Goal: Information Seeking & Learning: Find specific fact

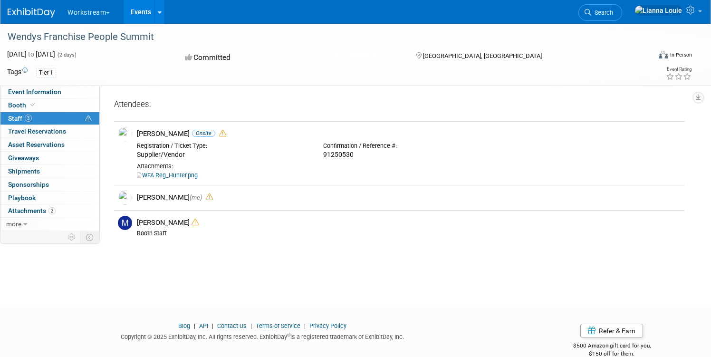
click at [152, 16] on link "Events" at bounding box center [141, 12] width 35 height 24
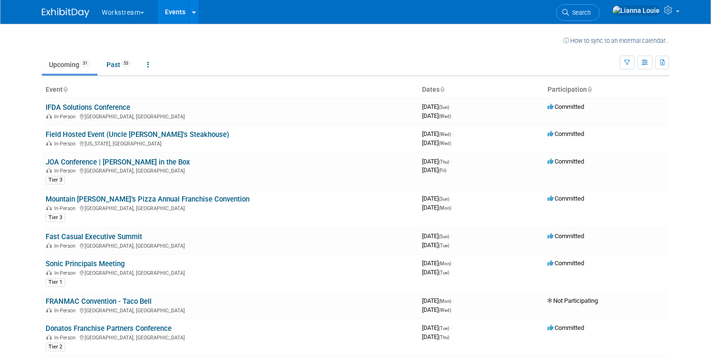
click at [187, 18] on link "Events" at bounding box center [175, 12] width 35 height 24
click at [196, 17] on link at bounding box center [194, 12] width 10 height 24
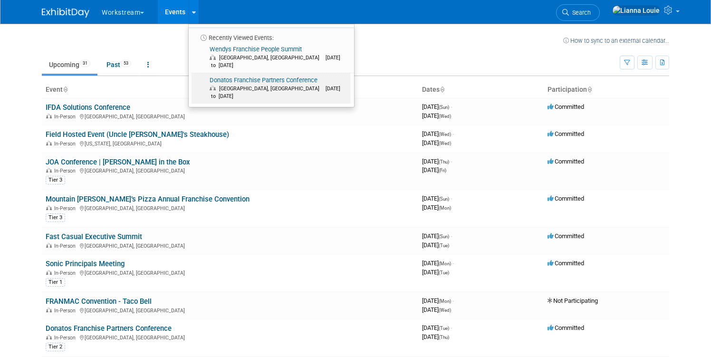
click at [236, 75] on link "Donatos Franchise Partners Conference Columbus, OH Oct 7, 2025 to Oct 9, 2025" at bounding box center [270, 88] width 159 height 30
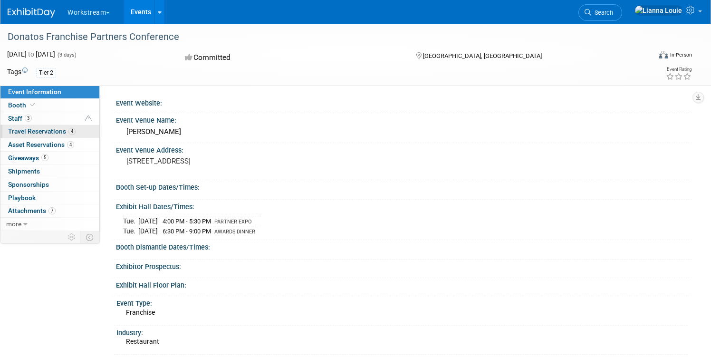
click at [40, 133] on span "Travel Reservations 4" at bounding box center [41, 131] width 67 height 8
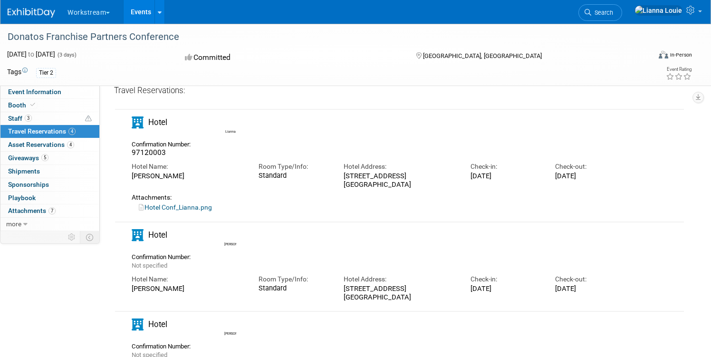
scroll to position [35, 0]
drag, startPoint x: 414, startPoint y: 181, endPoint x: 338, endPoint y: 179, distance: 76.1
click at [338, 179] on div "Hotel Address: 3100 Olentangy River Road Columbus, OH 43202" at bounding box center [399, 171] width 127 height 31
copy div "3100 Olentangy River Road Columbus, OH 43202"
click at [160, 10] on icon at bounding box center [160, 13] width 4 height 6
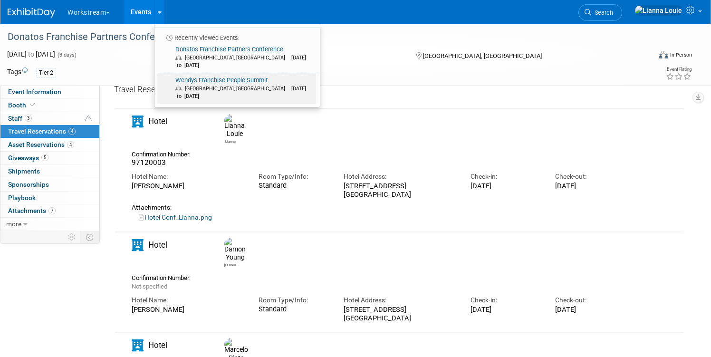
click at [195, 73] on link "Wendys Franchise People Summit Dublin, OH Oct 7, 2025 to Oct 8, 2025" at bounding box center [236, 88] width 159 height 30
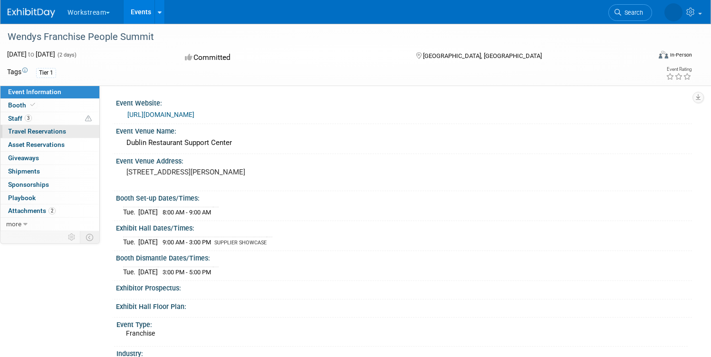
click at [53, 128] on span "Travel Reservations 0" at bounding box center [37, 131] width 58 height 8
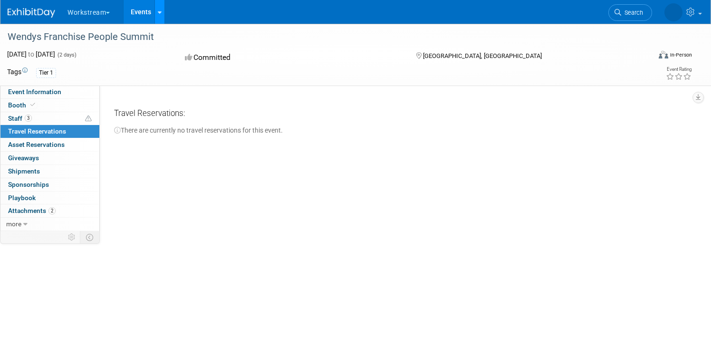
click at [162, 10] on icon at bounding box center [160, 13] width 4 height 6
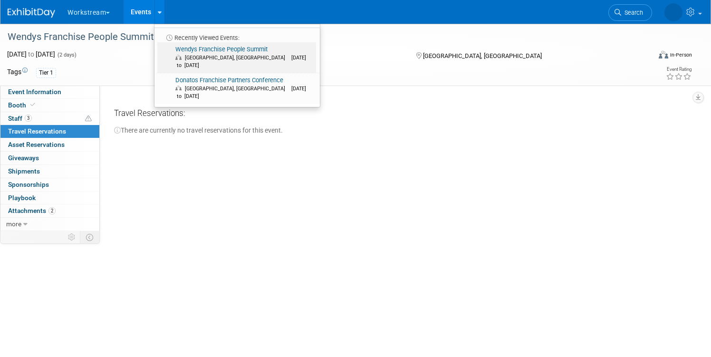
click at [176, 52] on link "Wendys Franchise People Summit [GEOGRAPHIC_DATA], [GEOGRAPHIC_DATA] [DATE] to […" at bounding box center [236, 57] width 159 height 30
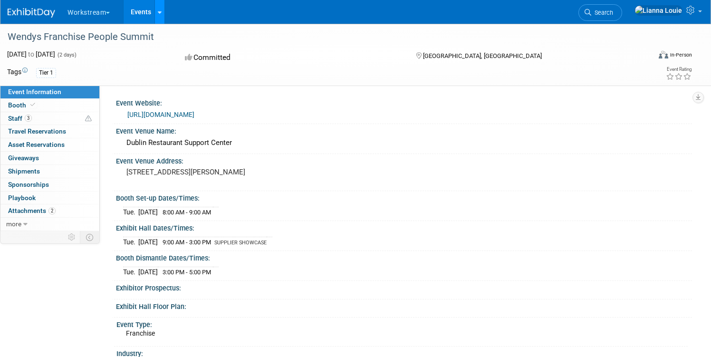
click at [162, 15] on div at bounding box center [160, 12] width 4 height 10
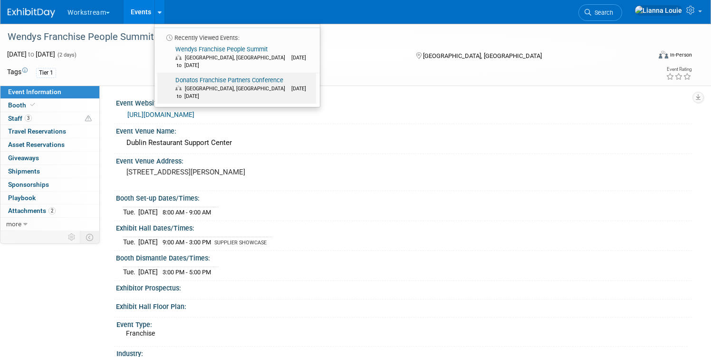
click at [206, 76] on link "Donatos Franchise Partners Conference [GEOGRAPHIC_DATA], [GEOGRAPHIC_DATA] [DAT…" at bounding box center [236, 88] width 159 height 30
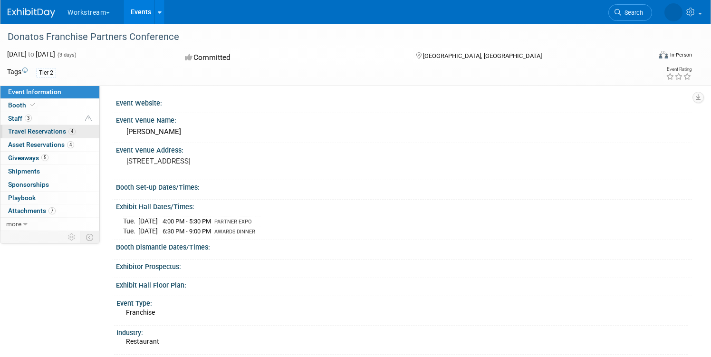
click at [47, 130] on span "Travel Reservations 4" at bounding box center [41, 131] width 67 height 8
